Goal: Transaction & Acquisition: Purchase product/service

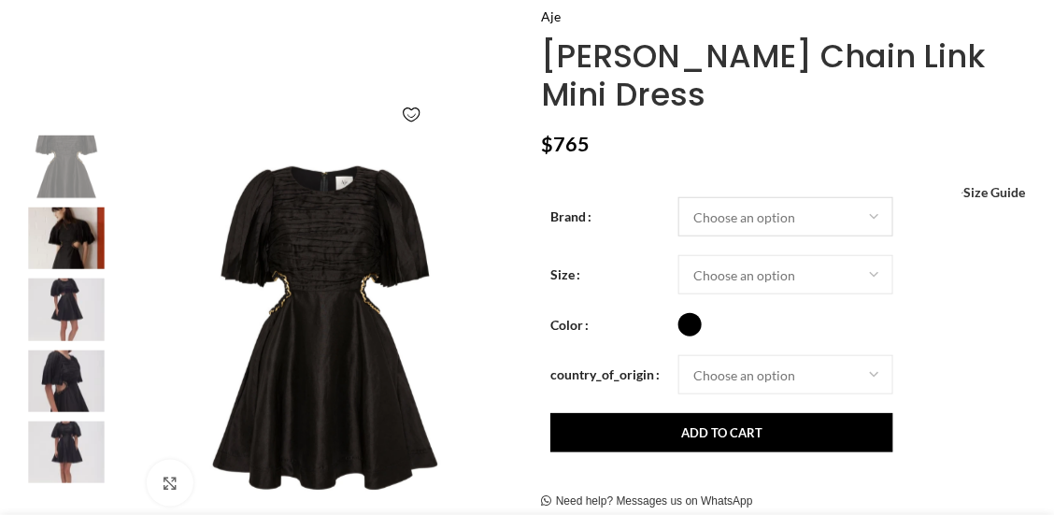
click at [807, 197] on select "Choose an option Aje" at bounding box center [786, 216] width 215 height 39
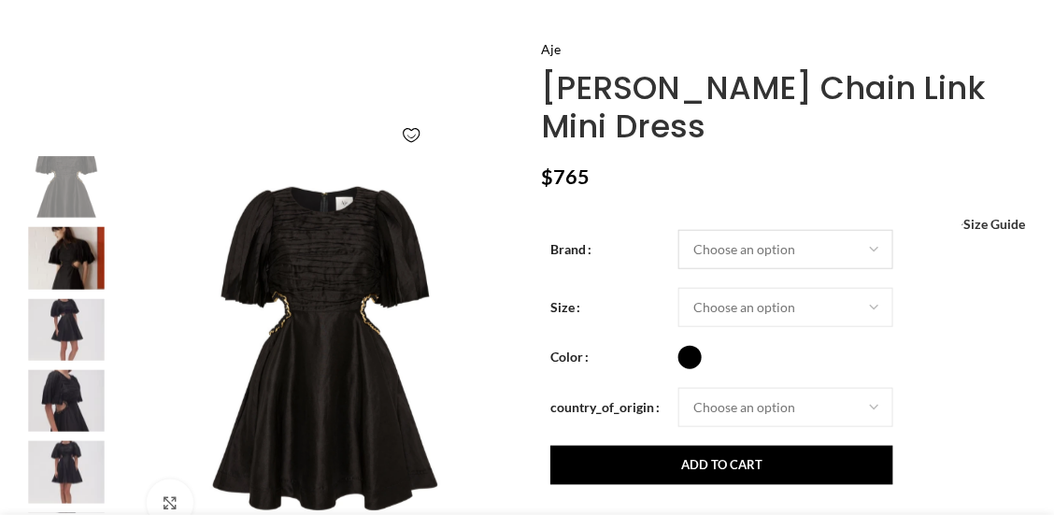
select select "aje"
click at [679, 230] on select "Choose an option Aje" at bounding box center [786, 249] width 215 height 39
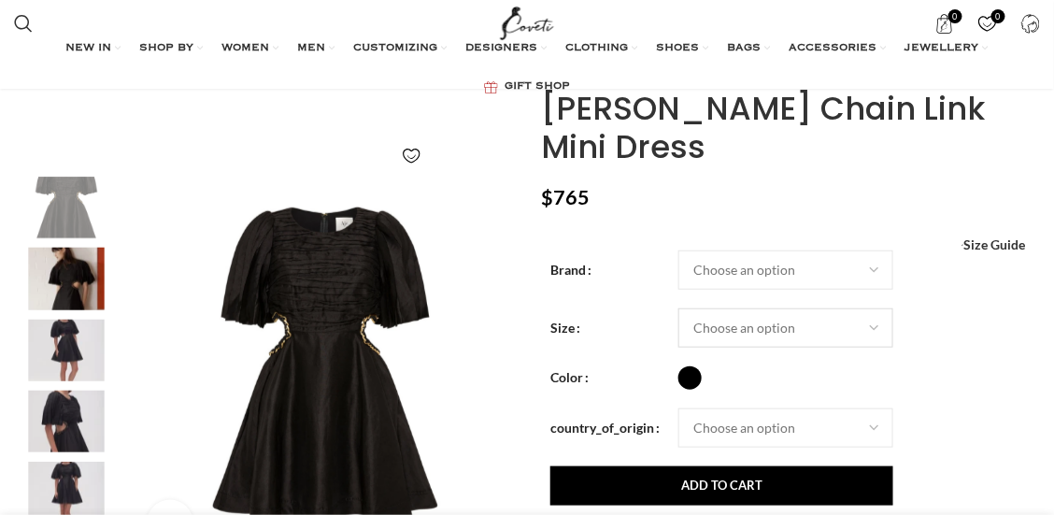
click at [753, 308] on select "Choose an option 4UK 6UK 8 [GEOGRAPHIC_DATA] 10 [GEOGRAPHIC_DATA] 12 [GEOGRAPHI…" at bounding box center [786, 327] width 215 height 39
click at [679, 308] on select "Choose an option 4UK 6UK 8 [GEOGRAPHIC_DATA] 10 [GEOGRAPHIC_DATA] 12 [GEOGRAPHI…" at bounding box center [786, 327] width 215 height 39
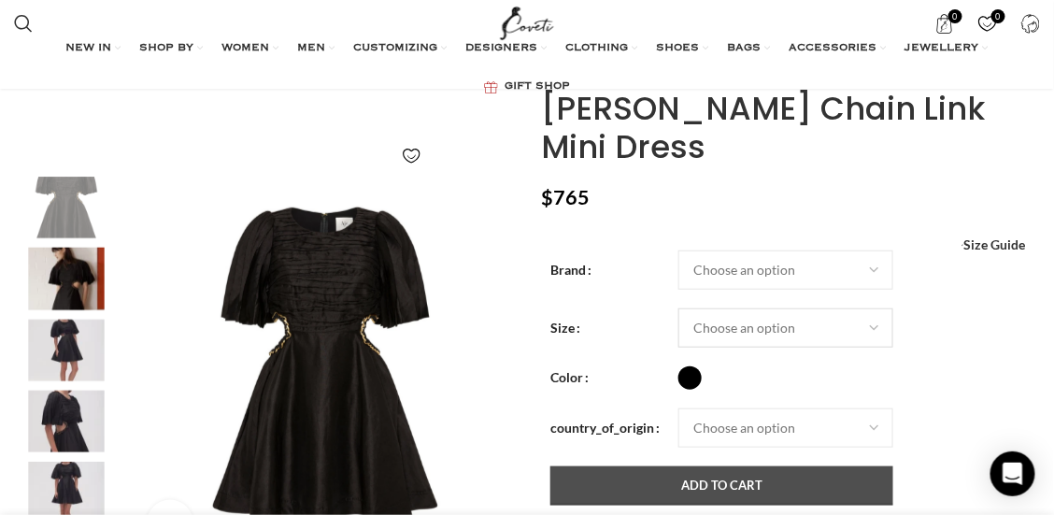
select select "12-[GEOGRAPHIC_DATA]"
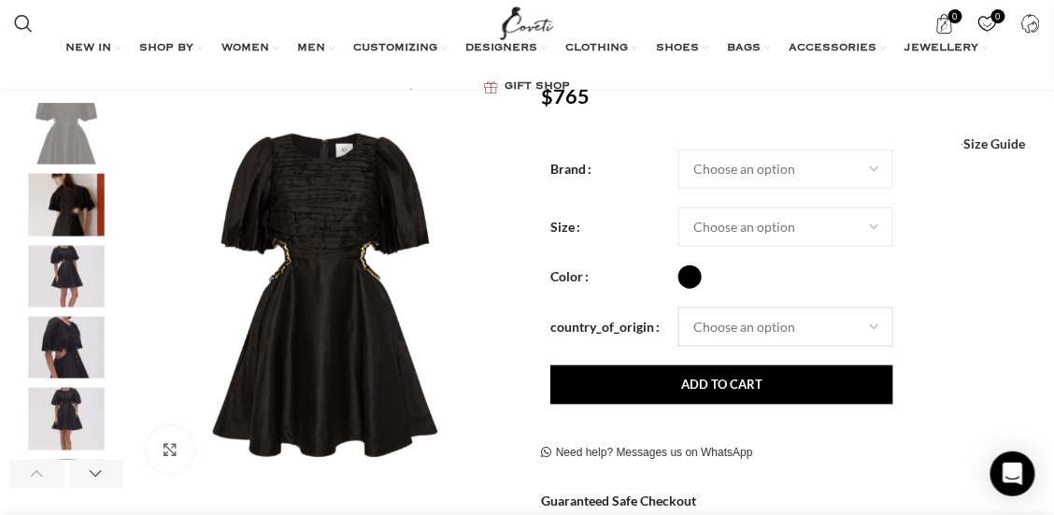
click at [774, 307] on select "Choose an option [GEOGRAPHIC_DATA]" at bounding box center [786, 326] width 215 height 39
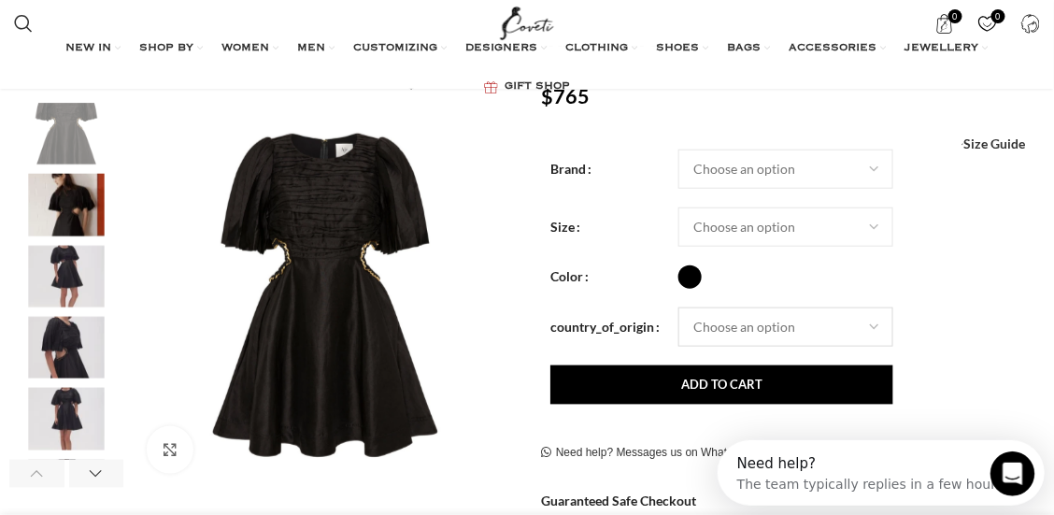
scroll to position [0, 233]
select select "[GEOGRAPHIC_DATA]"
click at [679, 307] on select "Choose an option [GEOGRAPHIC_DATA]" at bounding box center [786, 326] width 215 height 39
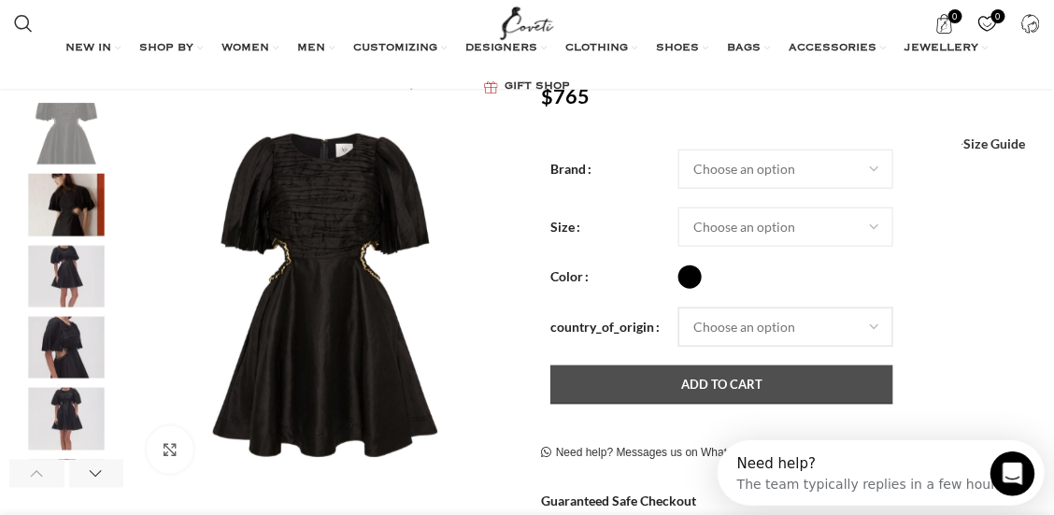
select select "12-[GEOGRAPHIC_DATA]"
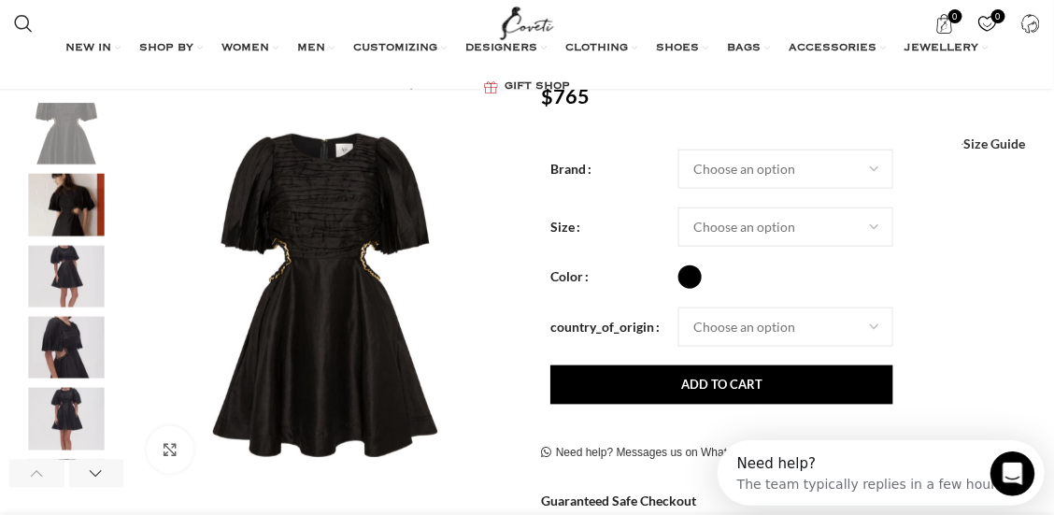
click at [95, 218] on img "2 / 6" at bounding box center [66, 205] width 114 height 62
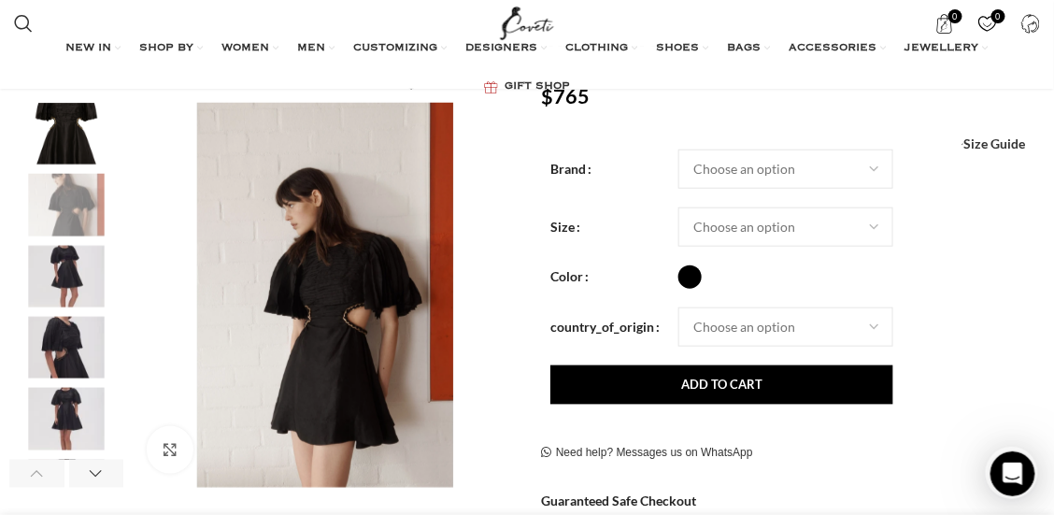
click at [73, 258] on img "3 / 6" at bounding box center [66, 277] width 114 height 62
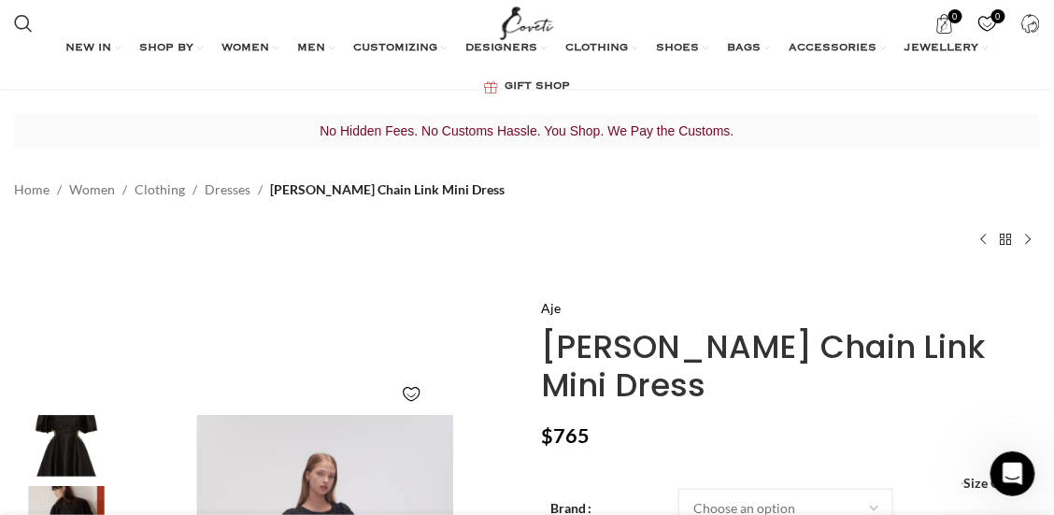
scroll to position [14, 0]
